Goal: Information Seeking & Learning: Learn about a topic

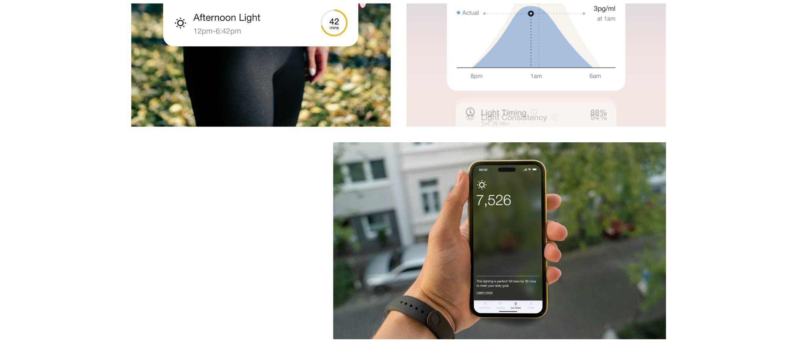
scroll to position [3101, 0]
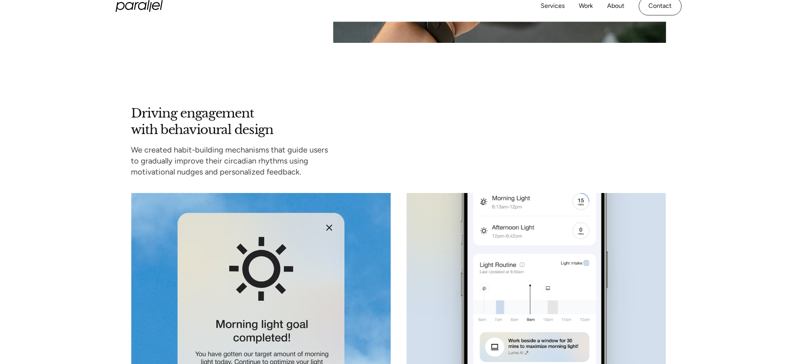
scroll to position [2909, 0]
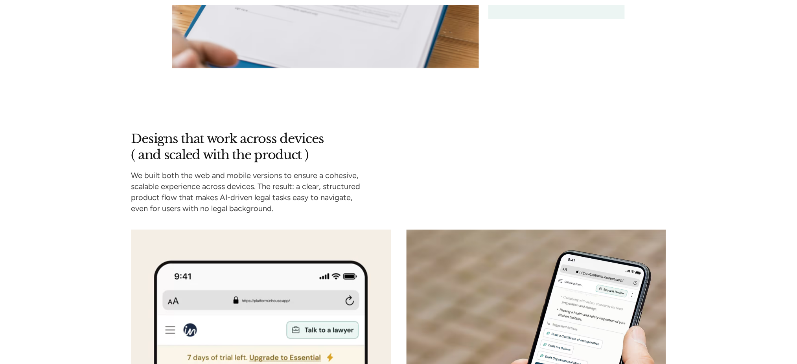
scroll to position [1872, 0]
